Goal: Information Seeking & Learning: Learn about a topic

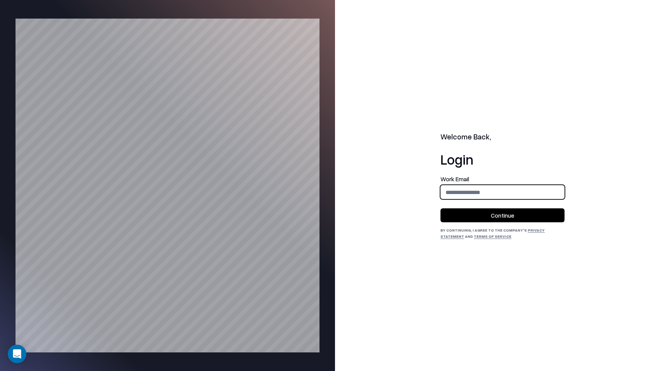
click at [520, 188] on input "email" at bounding box center [502, 192] width 123 height 14
type input "**********"
click at [518, 215] on button "Continue" at bounding box center [502, 215] width 124 height 14
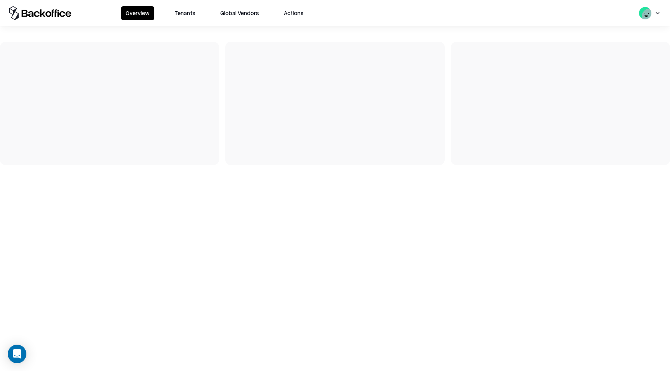
click at [190, 21] on div "Overview Tenants Global Vendors Actions" at bounding box center [335, 13] width 670 height 26
click at [189, 14] on button "Tenants" at bounding box center [185, 13] width 30 height 14
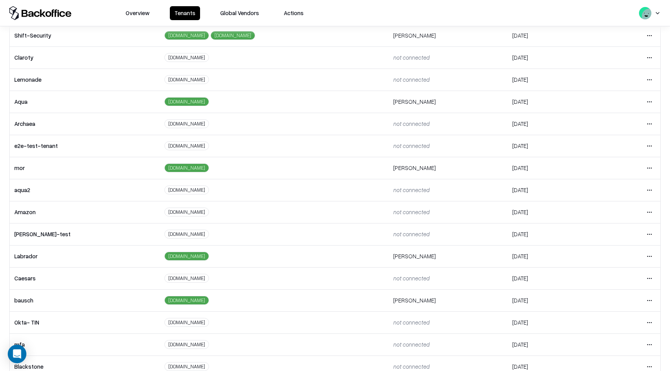
scroll to position [77, 0]
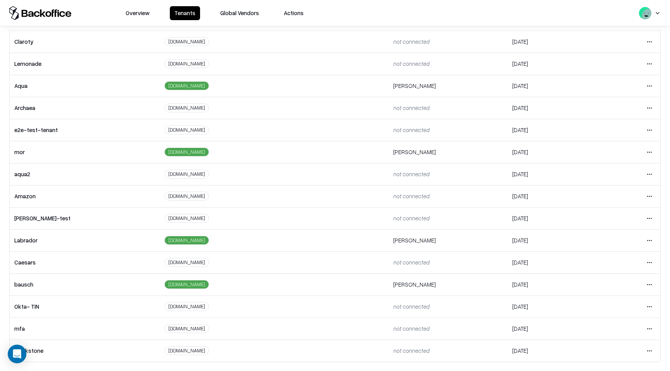
click at [649, 262] on html "Overview Tenants Global Vendors Actions Tenants Add Tenant Tenant name Domain A…" at bounding box center [335, 185] width 670 height 371
click at [598, 328] on div "Login to tenant" at bounding box center [617, 326] width 84 height 15
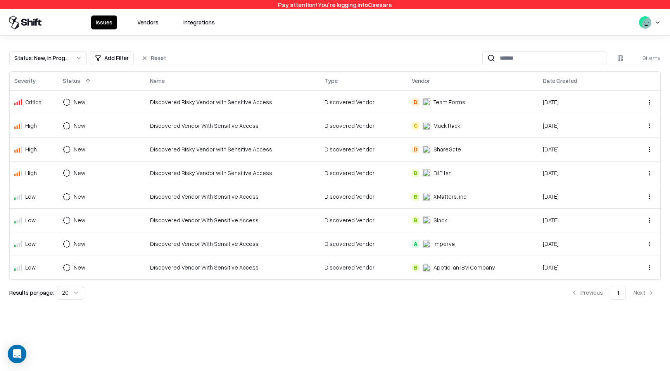
click at [155, 23] on button "Vendors" at bounding box center [148, 22] width 31 height 14
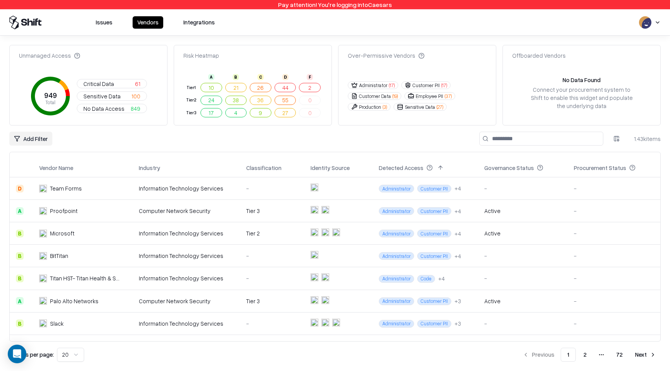
click at [36, 143] on html "Pay attention! You're logging into Caesars Issues Vendors Integrations Unmanage…" at bounding box center [335, 185] width 670 height 371
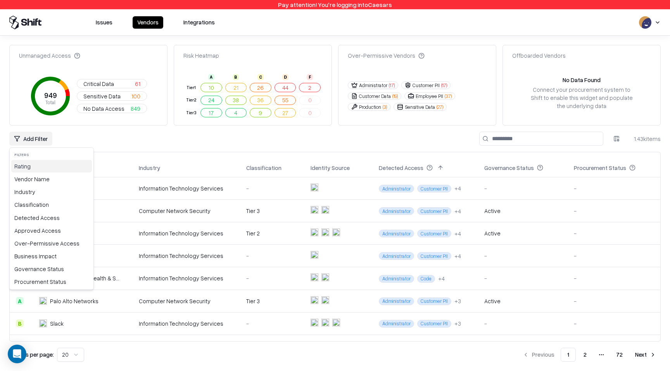
click at [34, 169] on div "Rating" at bounding box center [51, 166] width 81 height 13
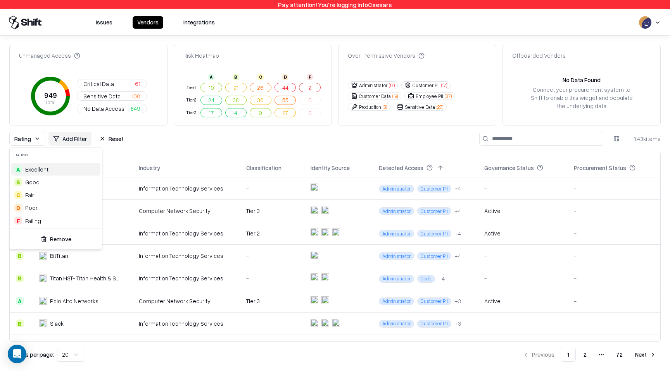
click at [38, 172] on span "Excellent" at bounding box center [36, 169] width 23 height 8
click at [38, 177] on div "B Good" at bounding box center [55, 182] width 89 height 13
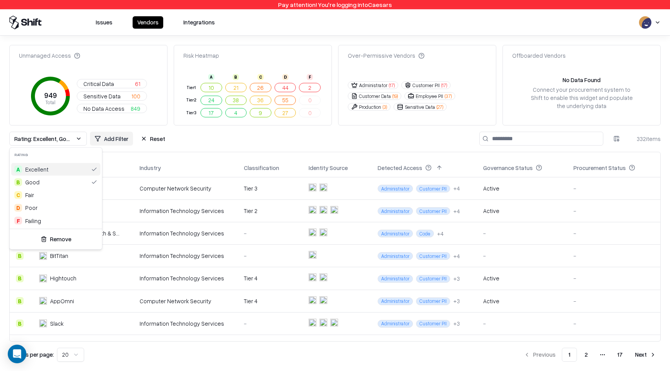
click at [236, 139] on html "Pay attention! You're logging into Caesars Issues Vendors Integrations Unmanage…" at bounding box center [335, 185] width 670 height 371
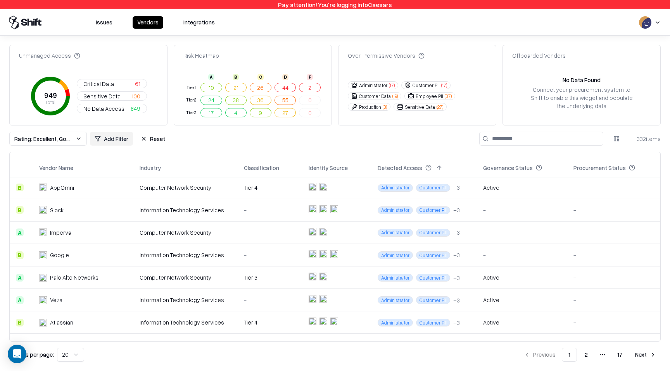
scroll to position [118, 0]
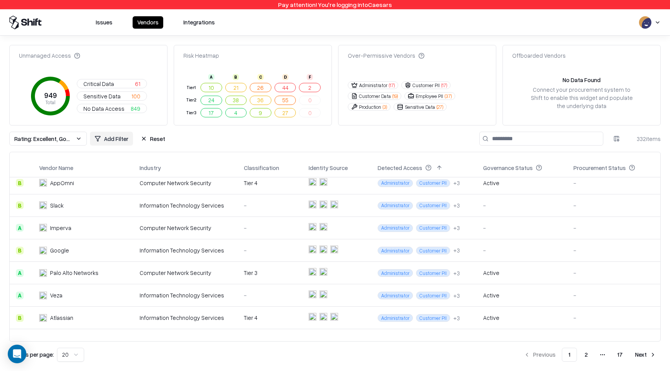
click at [145, 314] on div "Information Technology Services" at bounding box center [185, 318] width 92 height 8
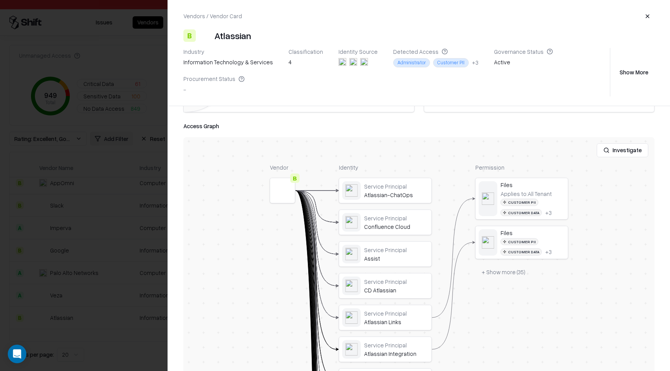
scroll to position [122, 0]
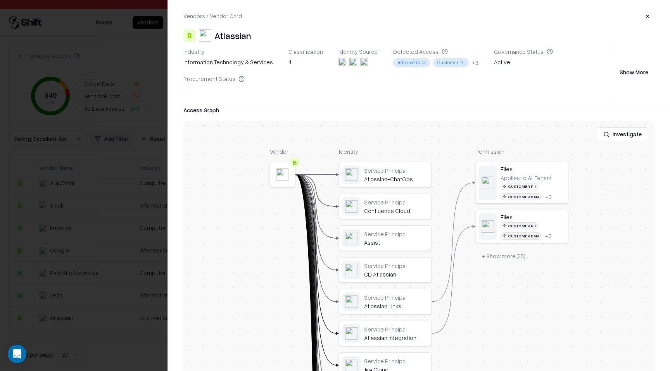
click at [491, 258] on button "+ Show more ( 35 )" at bounding box center [503, 257] width 56 height 14
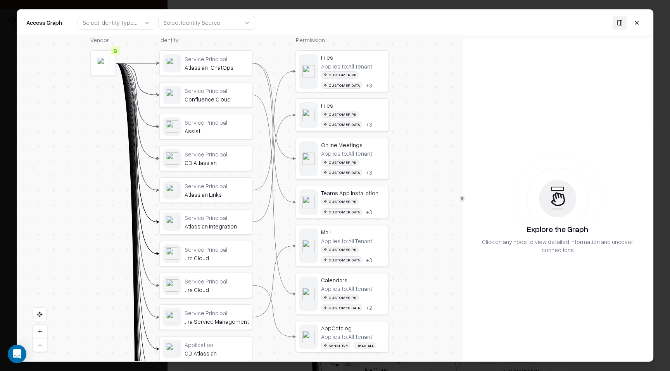
click at [357, 236] on div "Mail" at bounding box center [353, 232] width 64 height 7
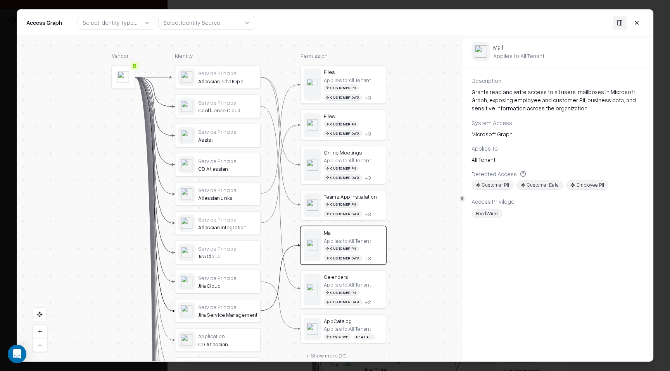
click at [637, 25] on button at bounding box center [636, 22] width 14 height 14
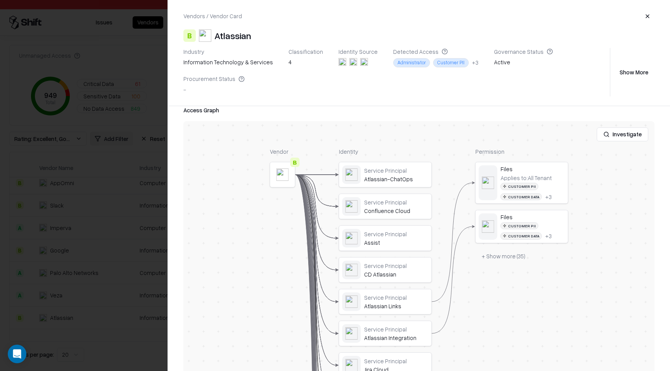
click at [647, 19] on button "button" at bounding box center [647, 16] width 14 height 14
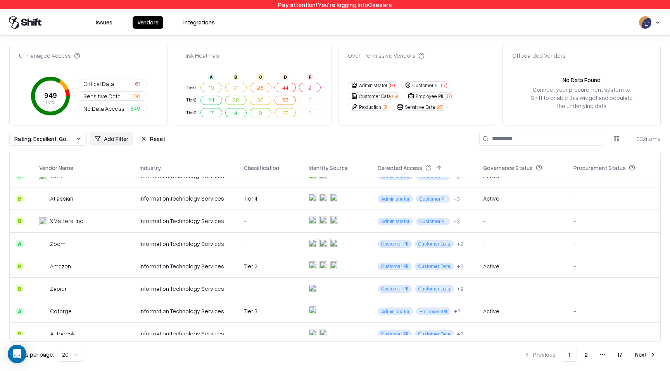
scroll to position [241, 0]
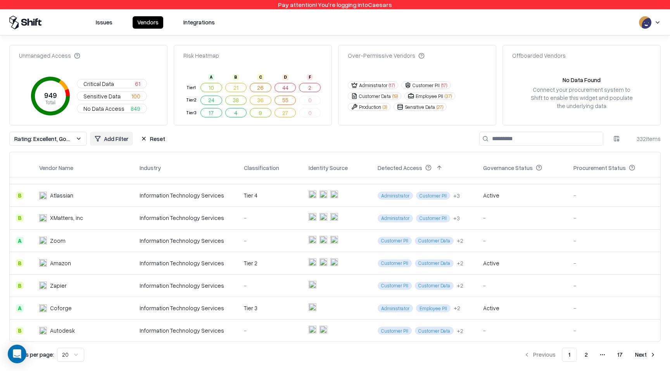
click at [199, 287] on div "Information Technology Services" at bounding box center [185, 286] width 92 height 8
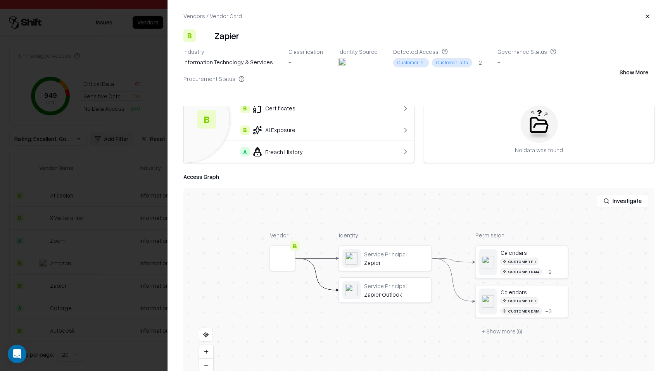
scroll to position [65, 0]
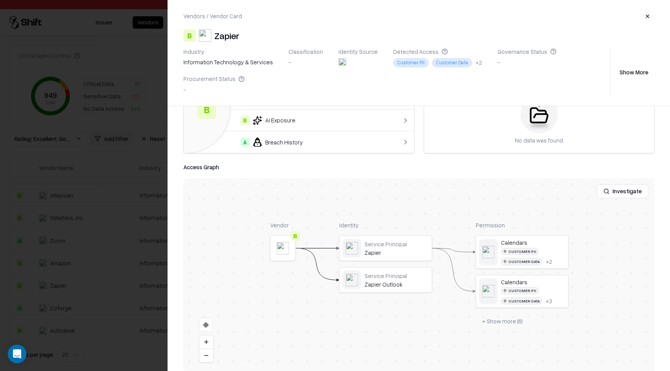
click at [491, 322] on button "+ Show more ( 6 )" at bounding box center [501, 321] width 53 height 14
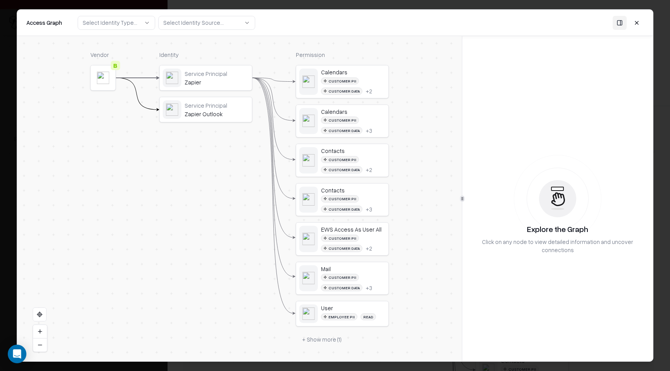
click at [369, 272] on div "Mail Customer PII Customer Data + 3" at bounding box center [353, 278] width 64 height 26
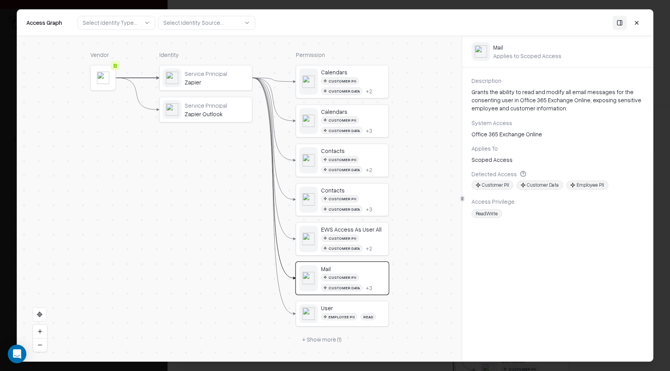
click at [641, 26] on button at bounding box center [636, 22] width 14 height 14
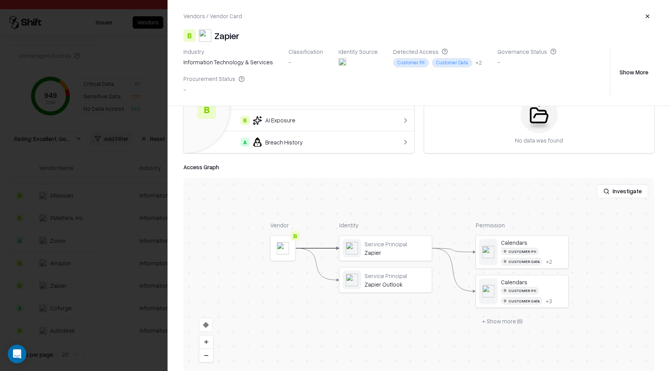
click at [648, 16] on button "button" at bounding box center [647, 16] width 14 height 14
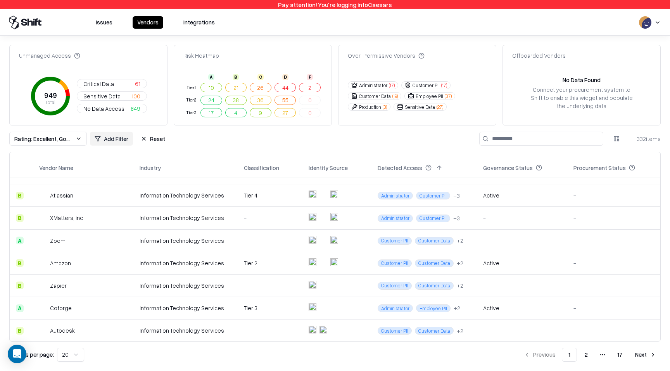
scroll to position [253, 0]
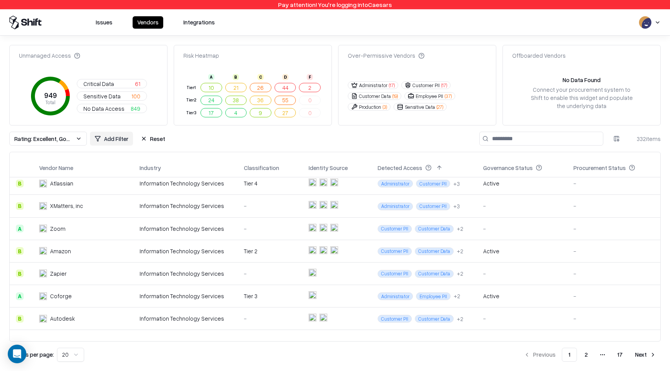
click at [238, 267] on td "-" at bounding box center [270, 273] width 65 height 22
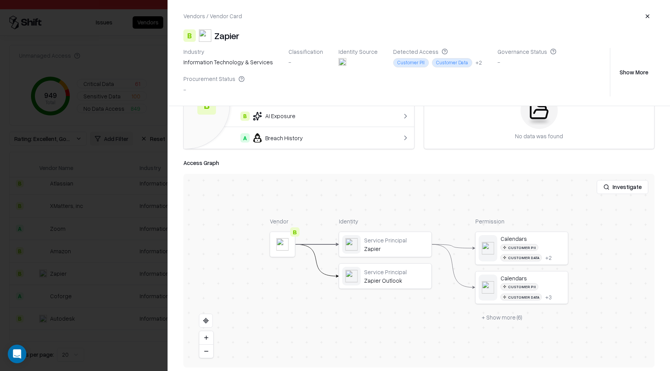
scroll to position [72, 0]
click at [514, 314] on button "+ Show more ( 6 )" at bounding box center [501, 315] width 53 height 14
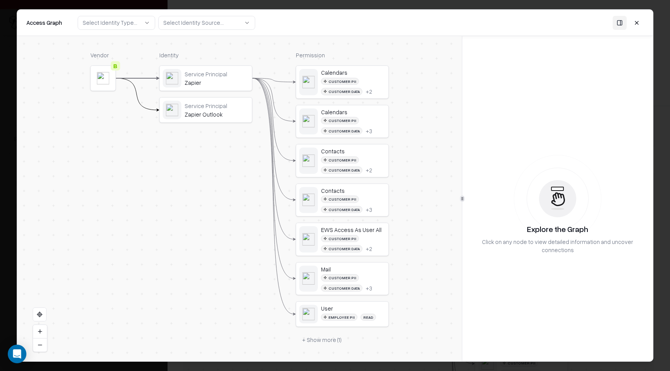
click at [332, 341] on button "+ Show more ( 1 )" at bounding box center [322, 340] width 52 height 14
click at [368, 339] on div "Mail" at bounding box center [353, 340] width 64 height 7
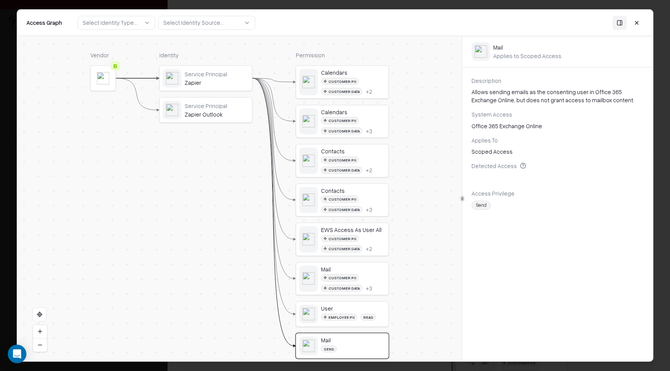
click at [635, 24] on button at bounding box center [636, 22] width 14 height 14
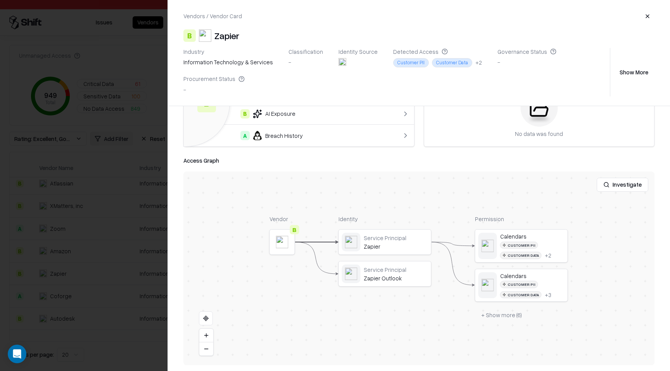
click at [648, 17] on button "button" at bounding box center [647, 16] width 14 height 14
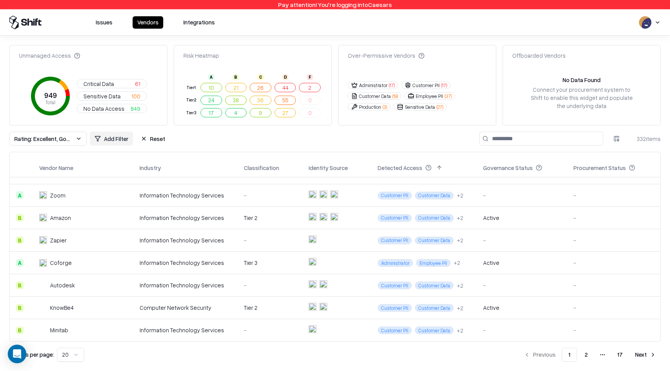
scroll to position [288, 0]
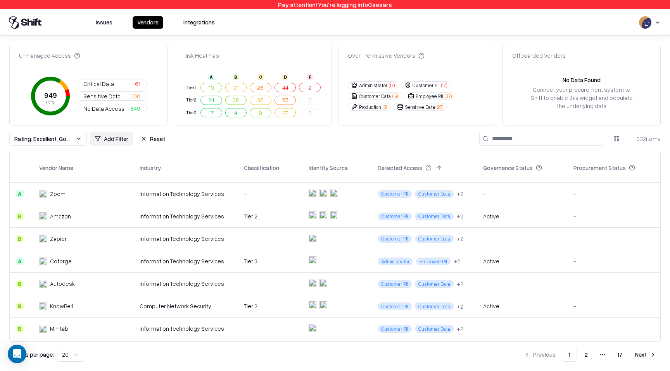
click at [265, 287] on div "-" at bounding box center [270, 284] width 52 height 8
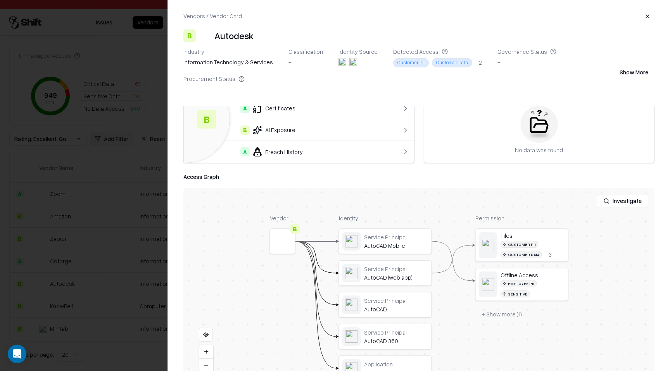
scroll to position [56, 0]
click at [510, 306] on button "+ Show more ( 4 )" at bounding box center [501, 313] width 53 height 14
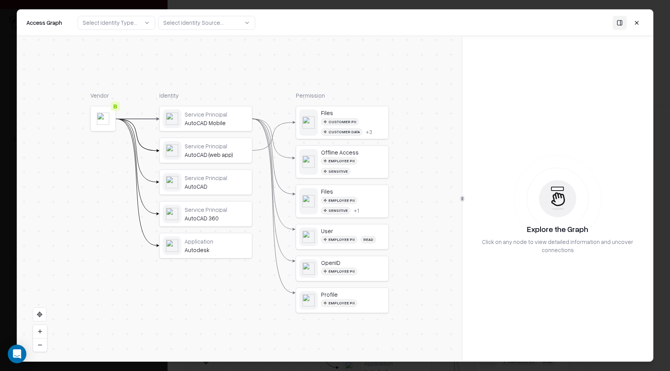
click at [640, 26] on button at bounding box center [636, 22] width 14 height 14
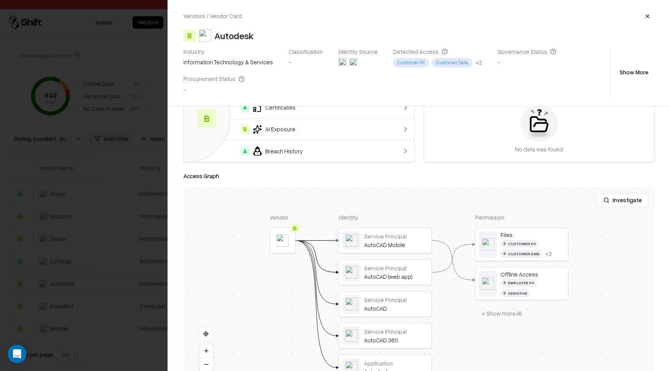
click at [647, 16] on button "button" at bounding box center [647, 16] width 14 height 14
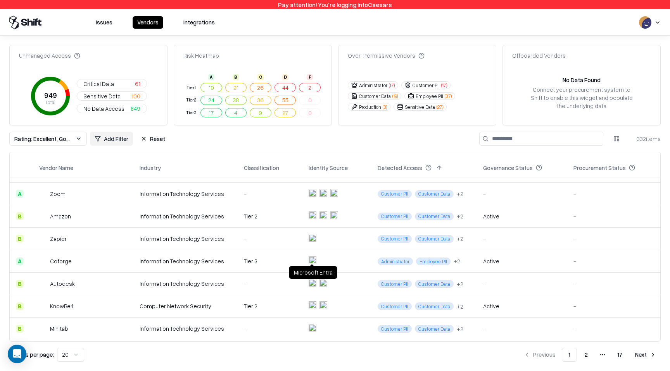
scroll to position [292, 0]
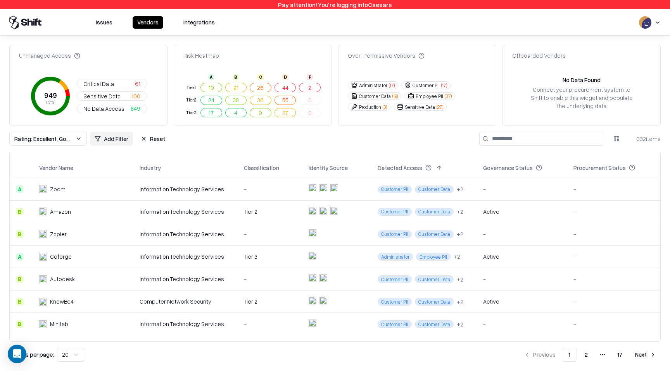
click at [274, 320] on div "-" at bounding box center [270, 324] width 52 height 8
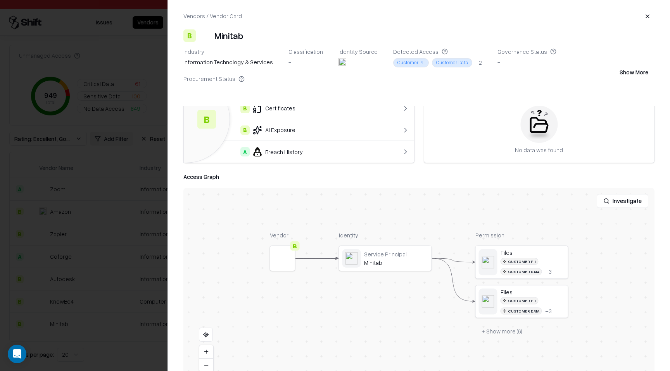
scroll to position [63, 0]
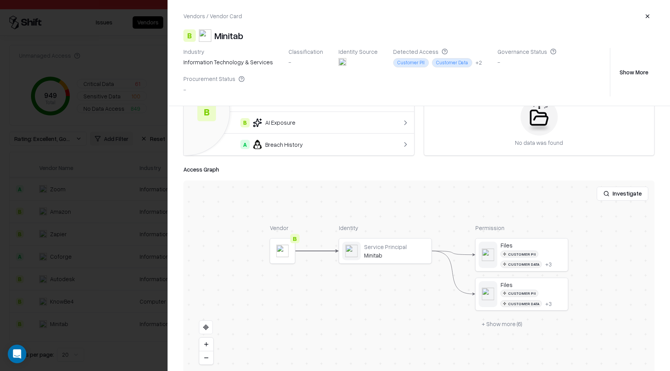
click at [503, 324] on button "+ Show more ( 6 )" at bounding box center [501, 324] width 53 height 14
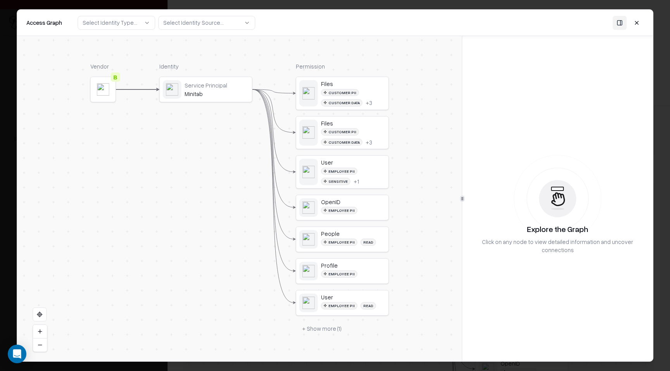
click at [326, 331] on button "+ Show more ( 1 )" at bounding box center [322, 329] width 52 height 14
click at [637, 24] on button at bounding box center [636, 22] width 14 height 14
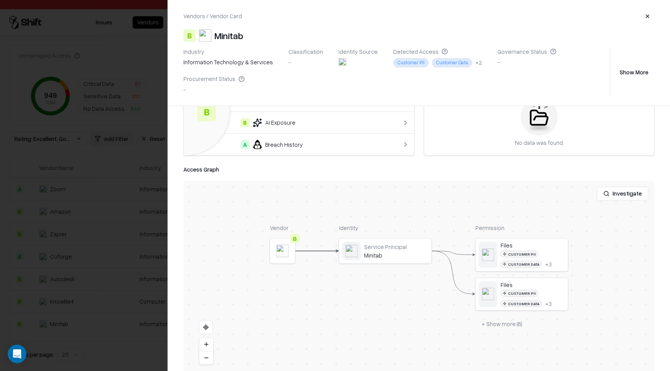
click at [649, 19] on button "button" at bounding box center [647, 16] width 14 height 14
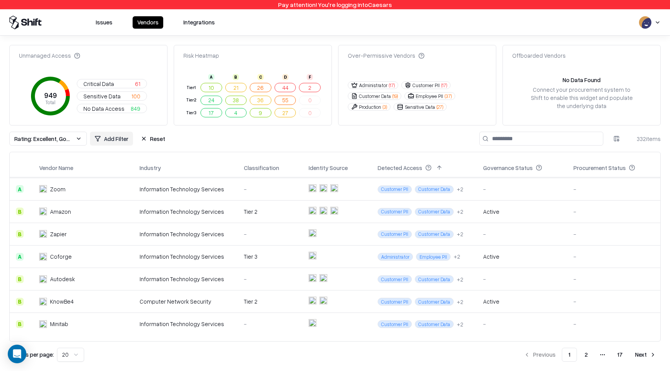
click at [584, 353] on button "2" at bounding box center [585, 355] width 15 height 14
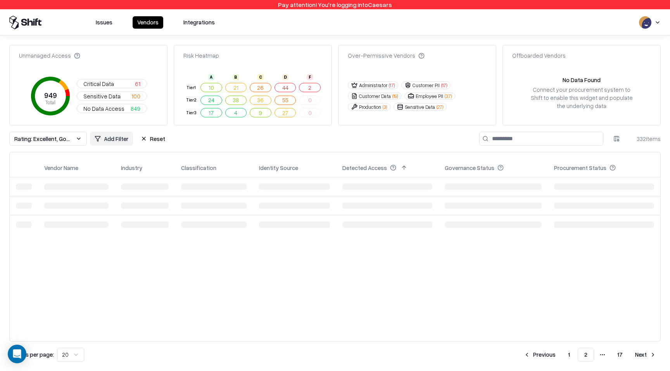
scroll to position [0, 0]
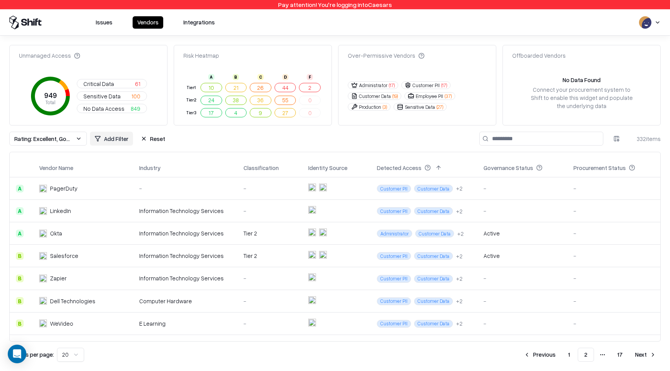
click at [295, 190] on td "-" at bounding box center [269, 188] width 65 height 22
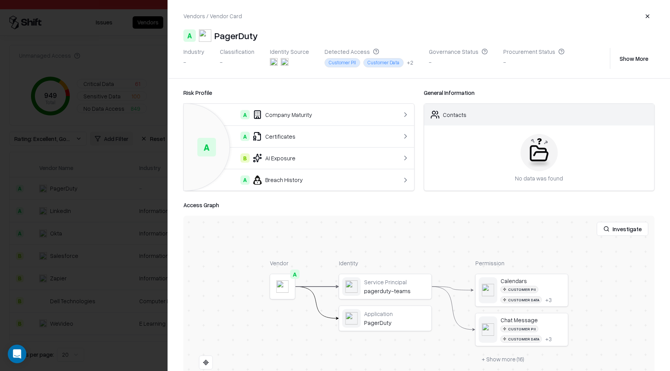
click at [487, 359] on button "+ Show more ( 16 )" at bounding box center [502, 360] width 55 height 14
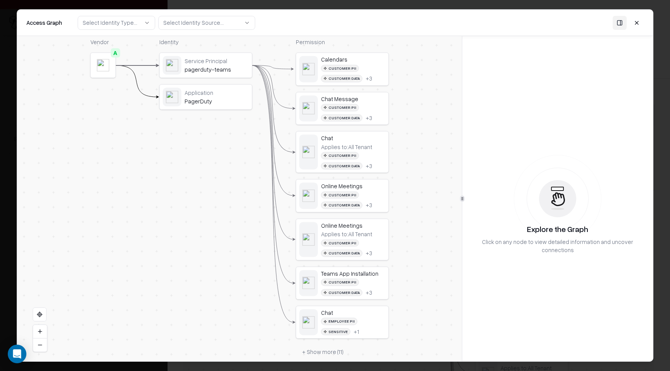
click at [319, 352] on button "+ Show more ( 11 )" at bounding box center [323, 352] width 54 height 14
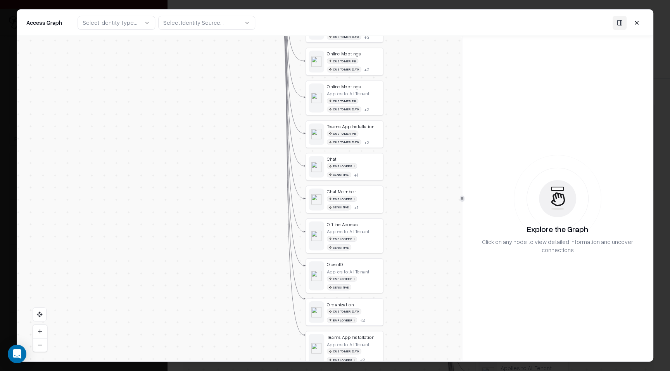
drag, startPoint x: 391, startPoint y: 301, endPoint x: 391, endPoint y: 141, distance: 160.8
click at [391, 141] on div "Vendor A Identity Service Principal pagerduty-teams Application PagerDuty Permi…" at bounding box center [239, 198] width 444 height 325
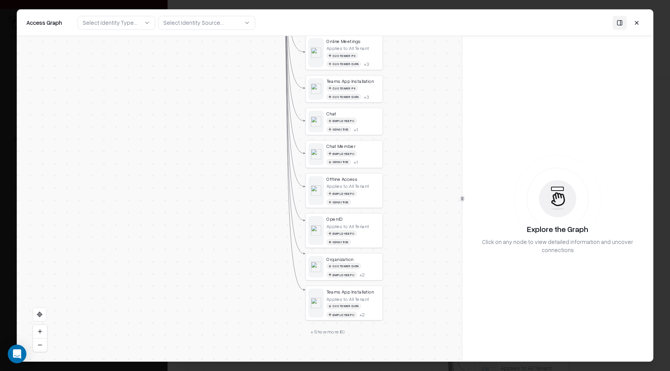
drag, startPoint x: 404, startPoint y: 193, endPoint x: 403, endPoint y: 150, distance: 43.4
click at [403, 150] on div "Vendor A Identity Service Principal pagerduty-teams Application PagerDuty Permi…" at bounding box center [239, 198] width 444 height 325
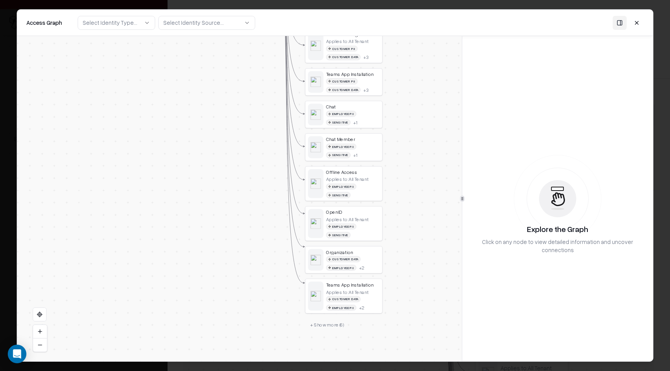
click at [636, 22] on button at bounding box center [636, 22] width 14 height 14
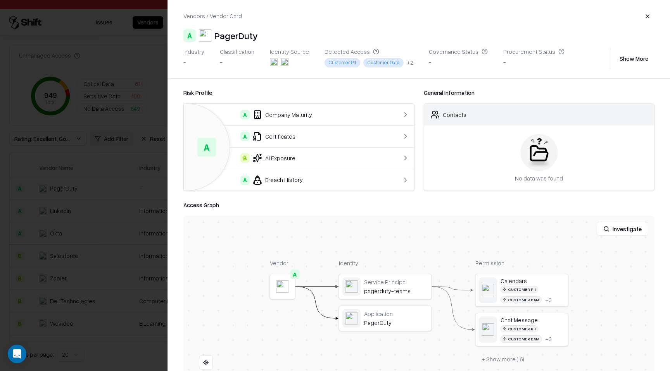
click at [647, 11] on button "button" at bounding box center [647, 16] width 14 height 14
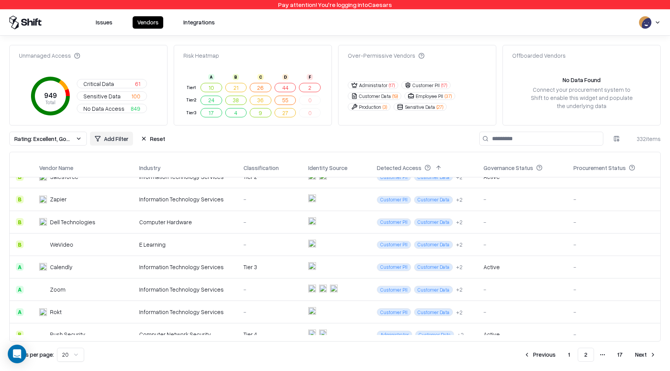
scroll to position [77, 0]
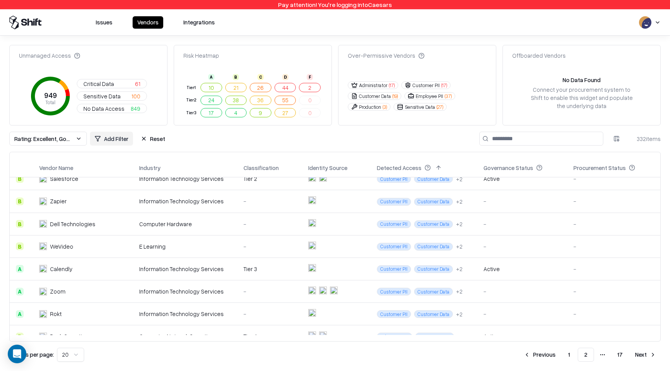
click at [203, 274] on td "Information Technology Services" at bounding box center [185, 269] width 104 height 22
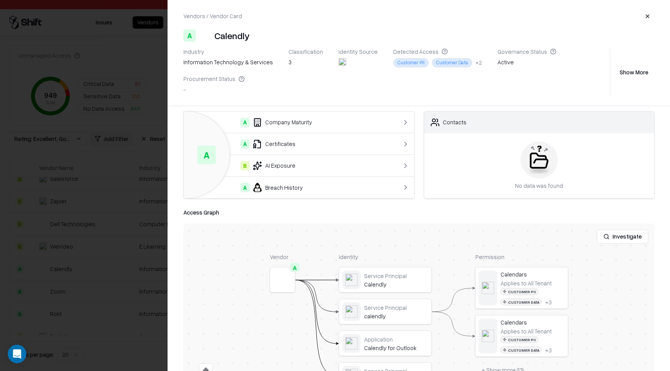
scroll to position [7, 0]
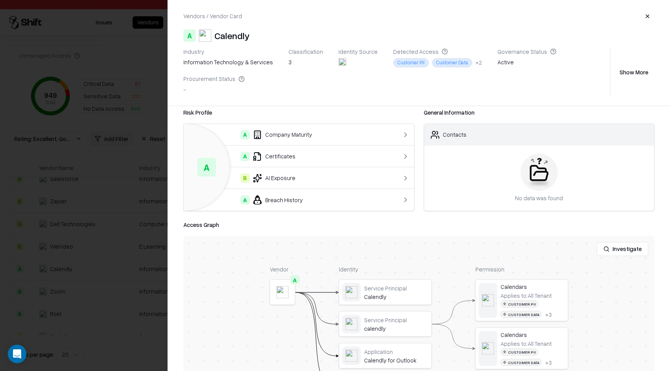
click at [646, 18] on button "button" at bounding box center [647, 16] width 14 height 14
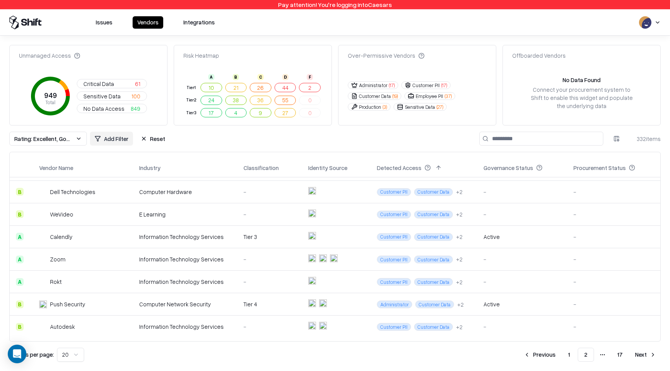
scroll to position [111, 0]
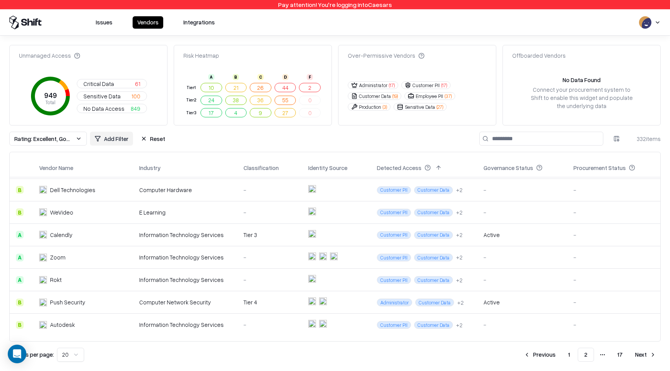
click at [237, 282] on td "-" at bounding box center [269, 280] width 65 height 22
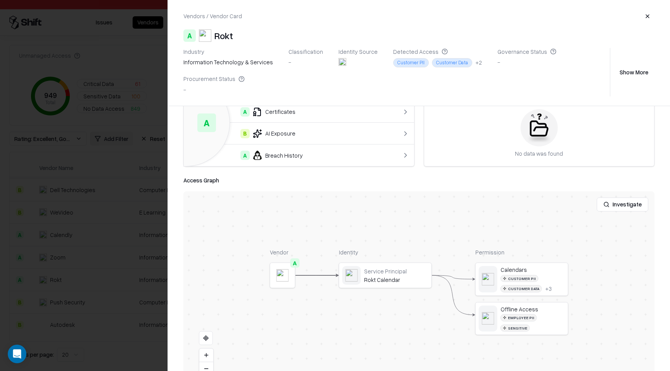
scroll to position [56, 0]
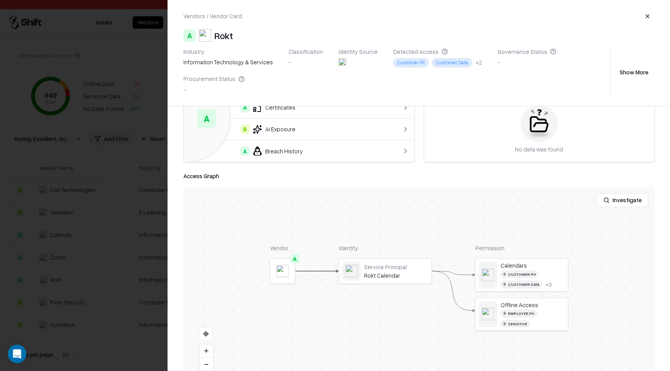
click at [645, 17] on button "button" at bounding box center [647, 16] width 14 height 14
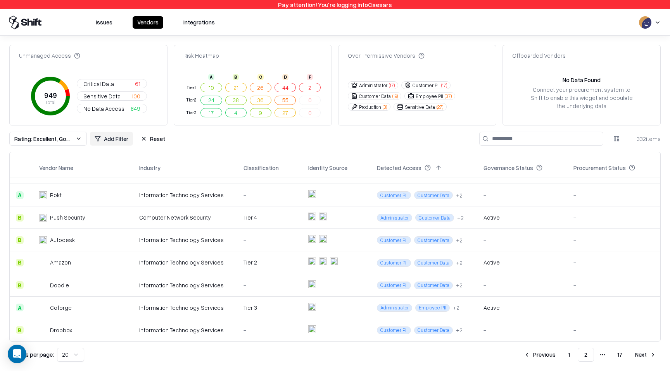
scroll to position [198, 0]
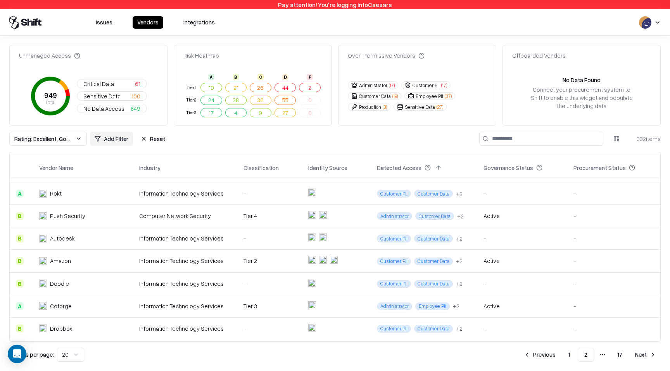
click at [237, 287] on td "-" at bounding box center [269, 283] width 65 height 22
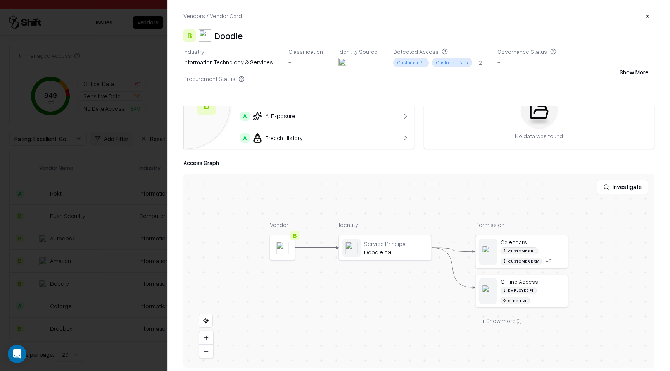
scroll to position [75, 0]
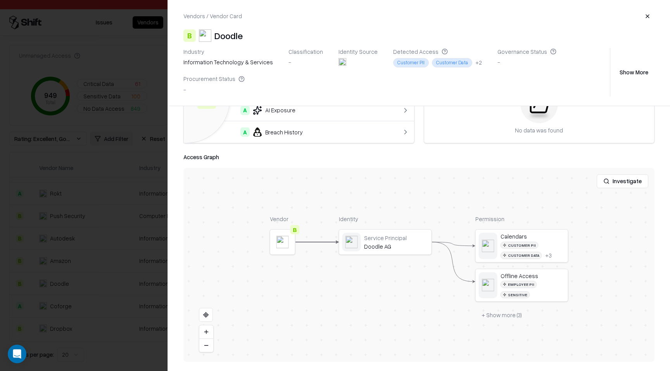
click at [482, 308] on button "+ Show more ( 3 )" at bounding box center [501, 315] width 53 height 14
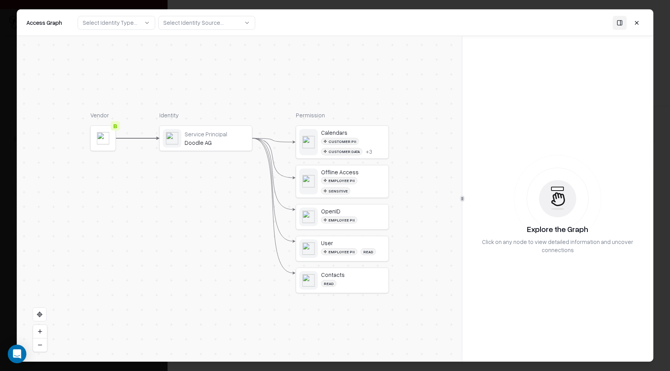
click at [379, 137] on div "Calendars Customer PII Customer Data + 3" at bounding box center [353, 142] width 64 height 26
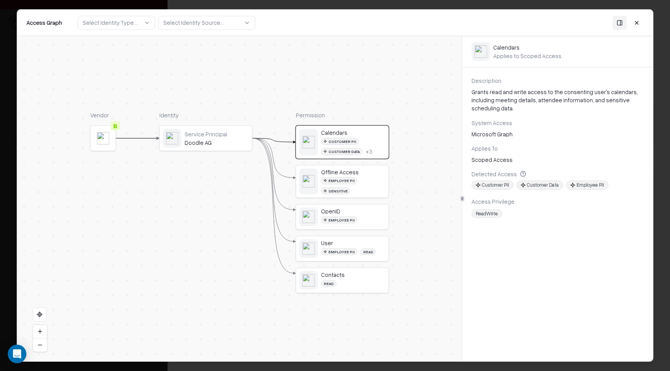
click at [398, 114] on div "Vendor B Identity Service Principal Doodle AG Permission Calendars Customer PII…" at bounding box center [239, 198] width 444 height 325
click at [640, 22] on button at bounding box center [636, 22] width 14 height 14
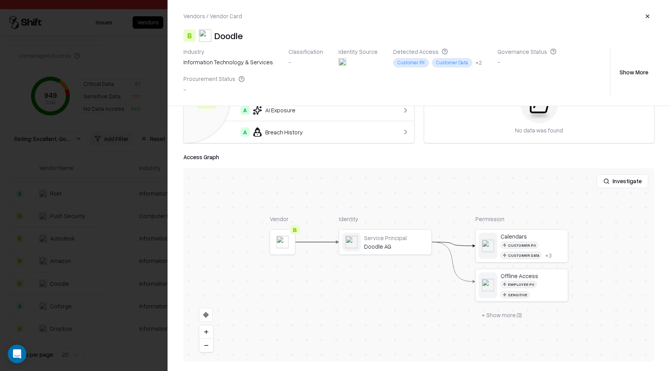
click at [647, 18] on button "button" at bounding box center [647, 16] width 14 height 14
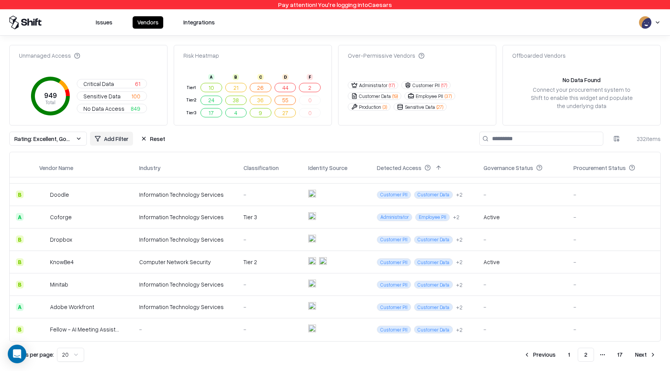
scroll to position [292, 0]
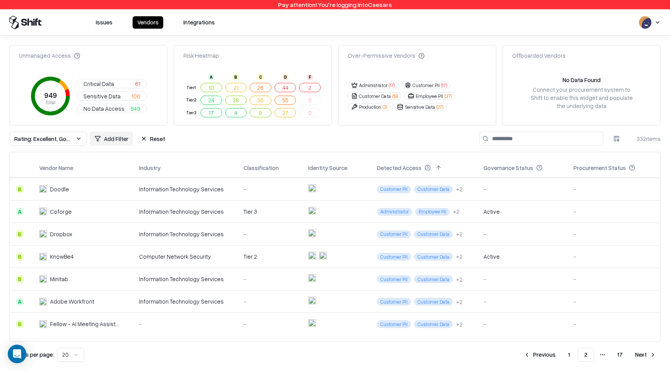
click at [135, 303] on td "Information Technology Services" at bounding box center [185, 302] width 104 height 22
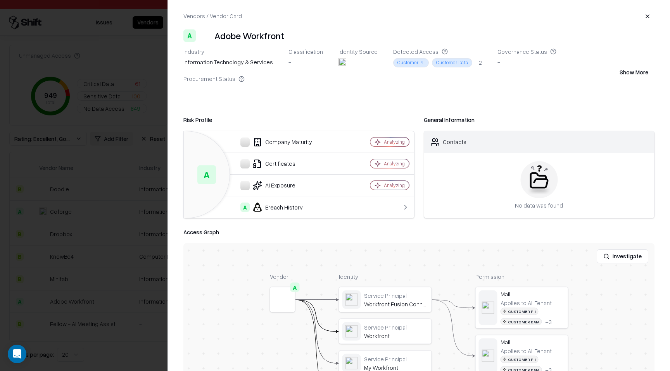
click at [646, 12] on button "button" at bounding box center [647, 16] width 14 height 14
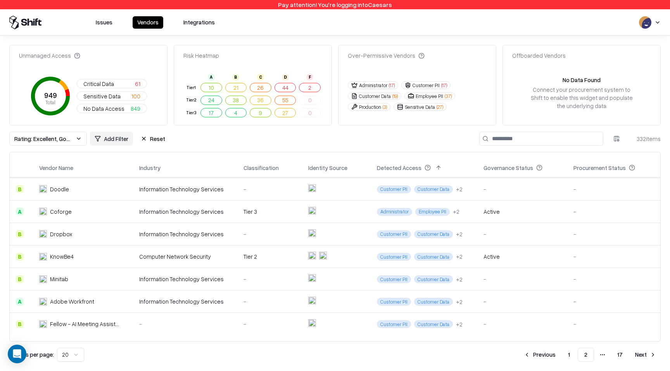
click at [643, 355] on button "Next" at bounding box center [645, 355] width 30 height 14
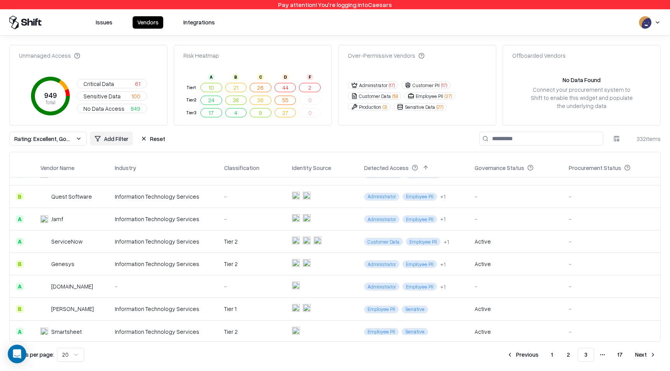
scroll to position [151, 0]
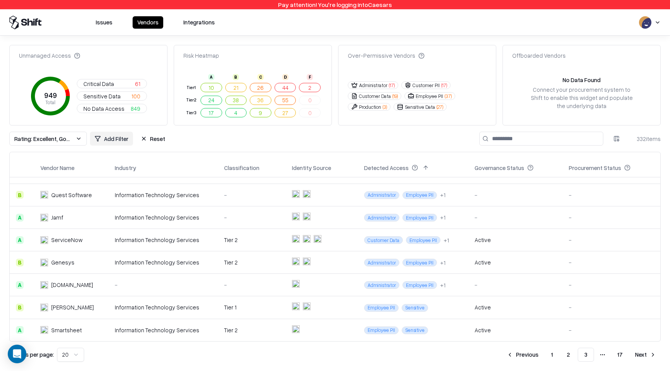
click at [240, 288] on div "-" at bounding box center [251, 285] width 55 height 8
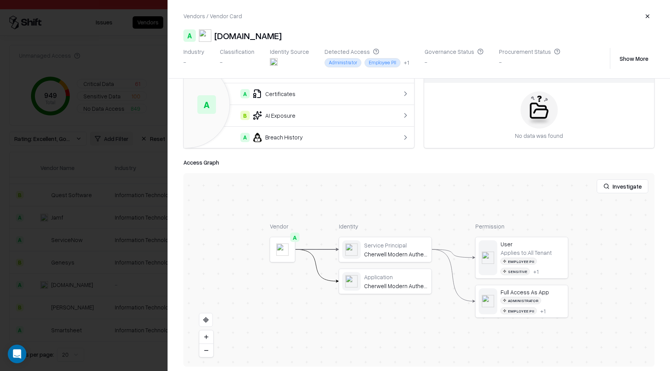
scroll to position [48, 0]
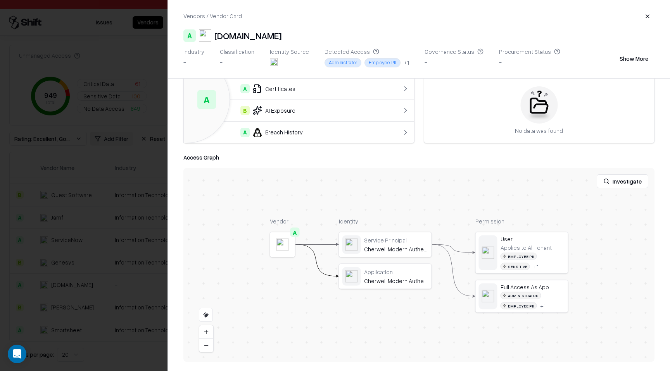
click at [646, 21] on button "button" at bounding box center [647, 16] width 14 height 14
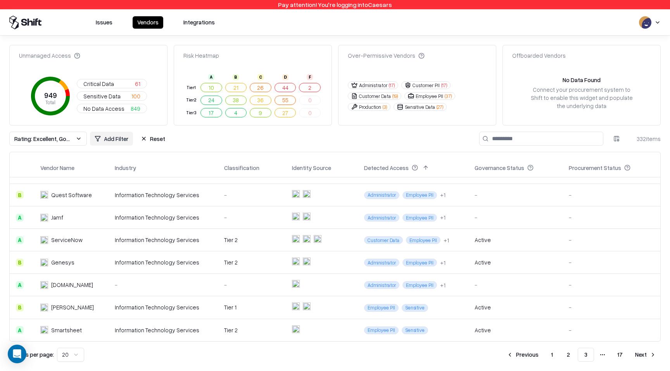
click at [652, 357] on button "Next" at bounding box center [645, 355] width 30 height 14
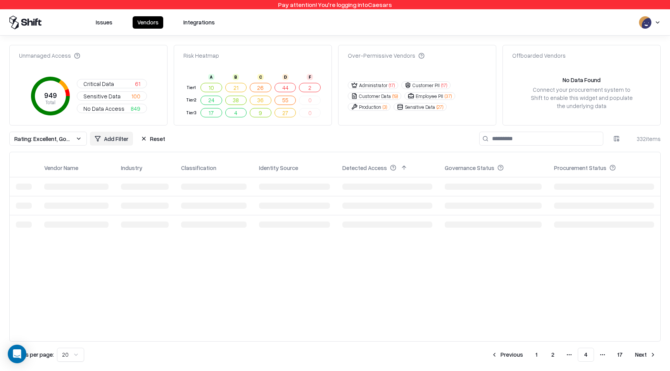
scroll to position [0, 0]
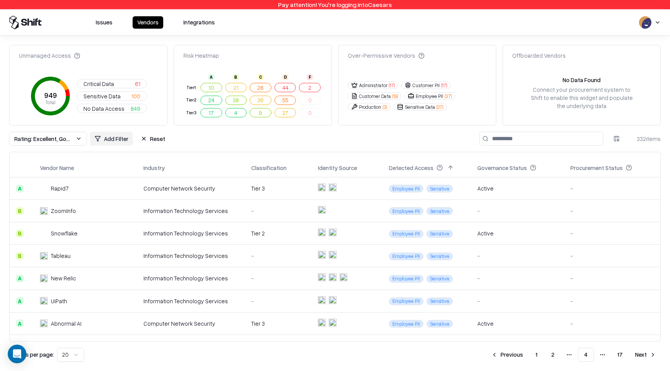
click at [234, 280] on div "Information Technology Services" at bounding box center [190, 278] width 95 height 8
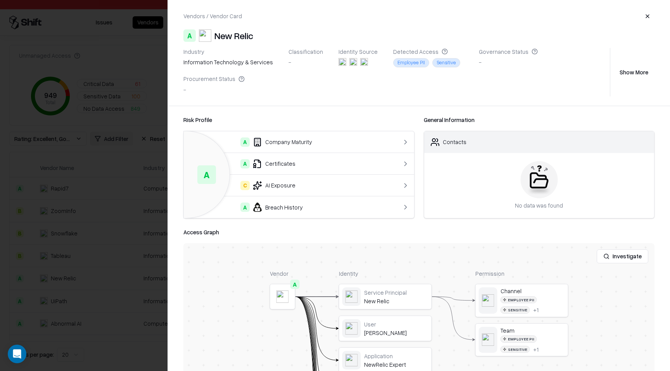
click at [638, 16] on div "Vendors / Vendor Card" at bounding box center [418, 16] width 471 height 14
click at [649, 18] on button "button" at bounding box center [647, 16] width 14 height 14
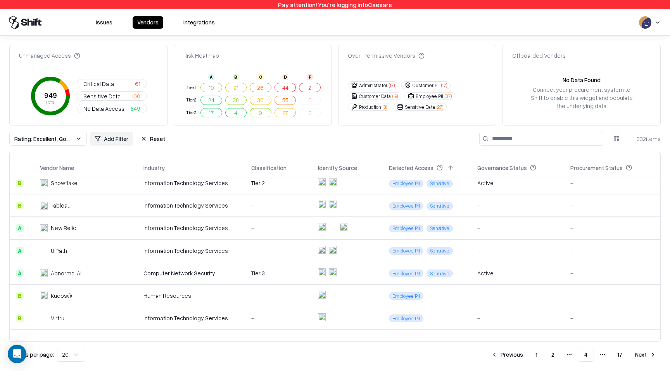
scroll to position [53, 0]
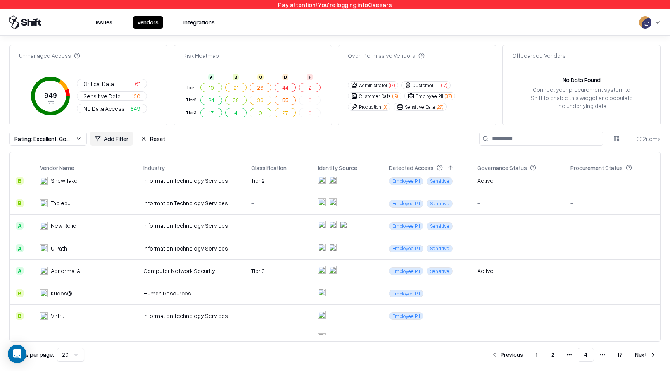
click at [201, 296] on div "Human Resources" at bounding box center [190, 293] width 95 height 8
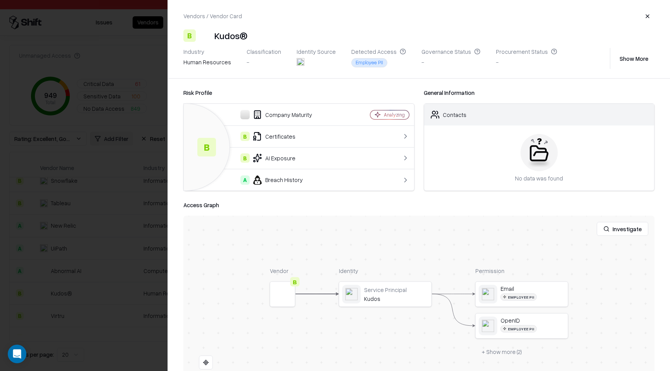
click at [517, 355] on button "+ Show more ( 2 )" at bounding box center [501, 352] width 53 height 14
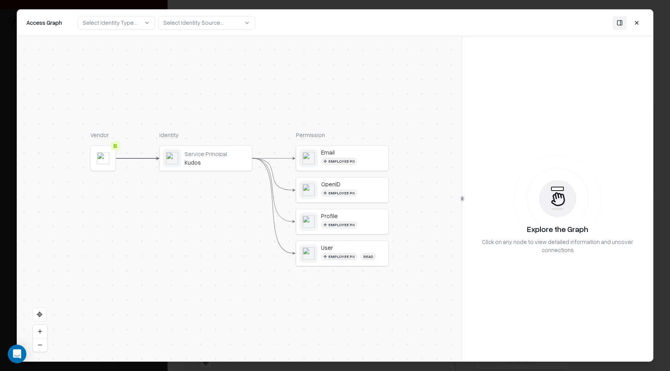
click at [638, 23] on button at bounding box center [636, 22] width 14 height 14
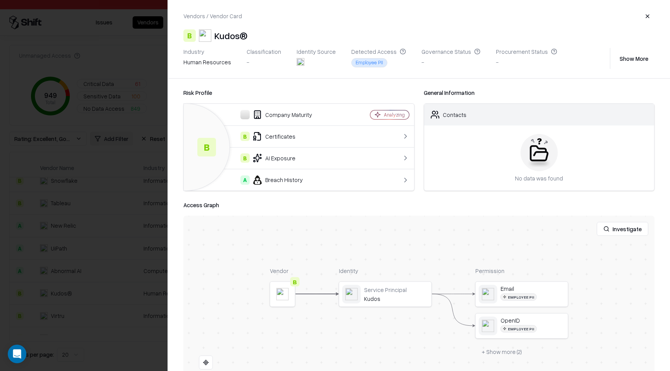
click at [646, 14] on button "button" at bounding box center [647, 16] width 14 height 14
